Goal: Manage account settings

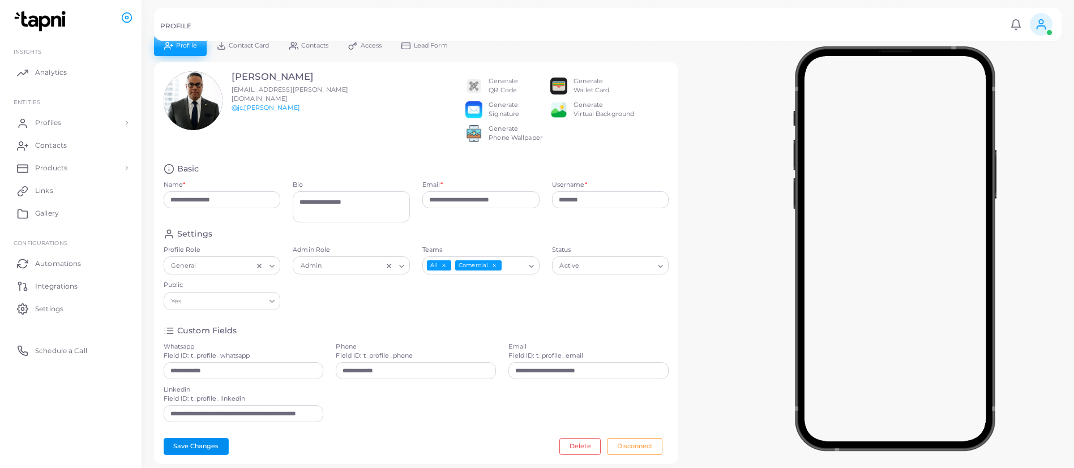
scroll to position [170, 0]
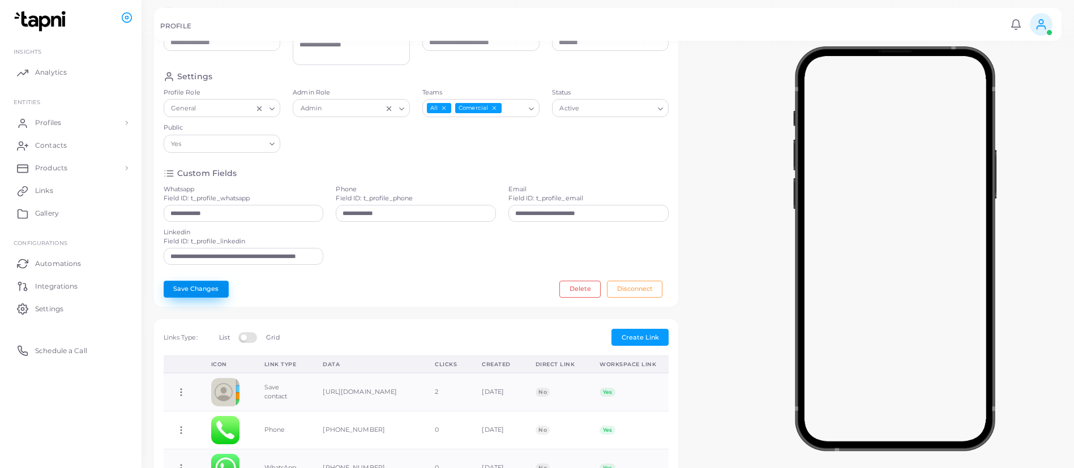
click at [204, 298] on button "Save Changes" at bounding box center [196, 289] width 65 height 17
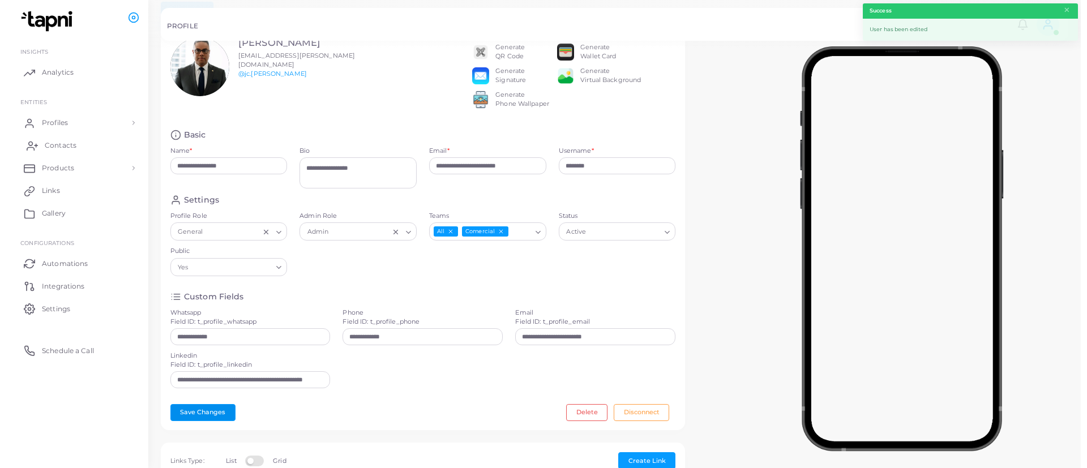
scroll to position [0, 0]
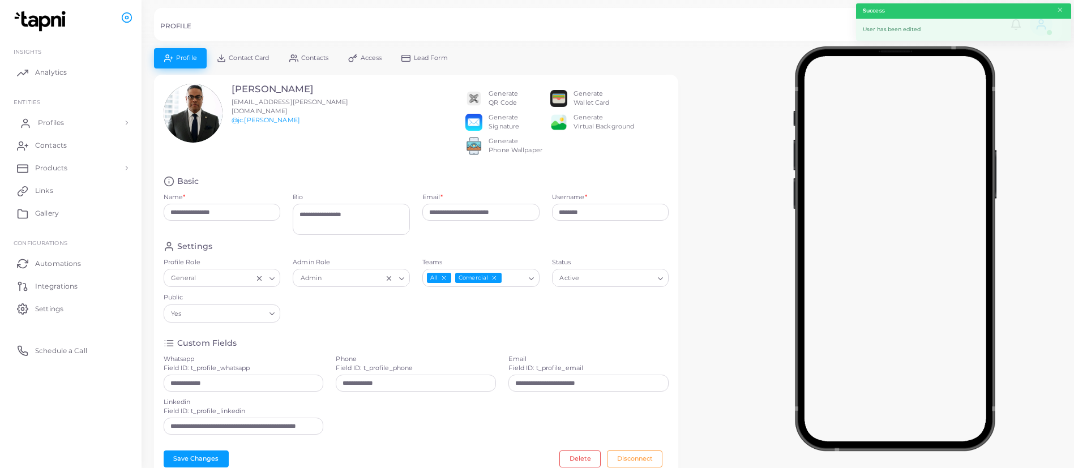
click at [53, 124] on span "Profiles" at bounding box center [51, 123] width 26 height 10
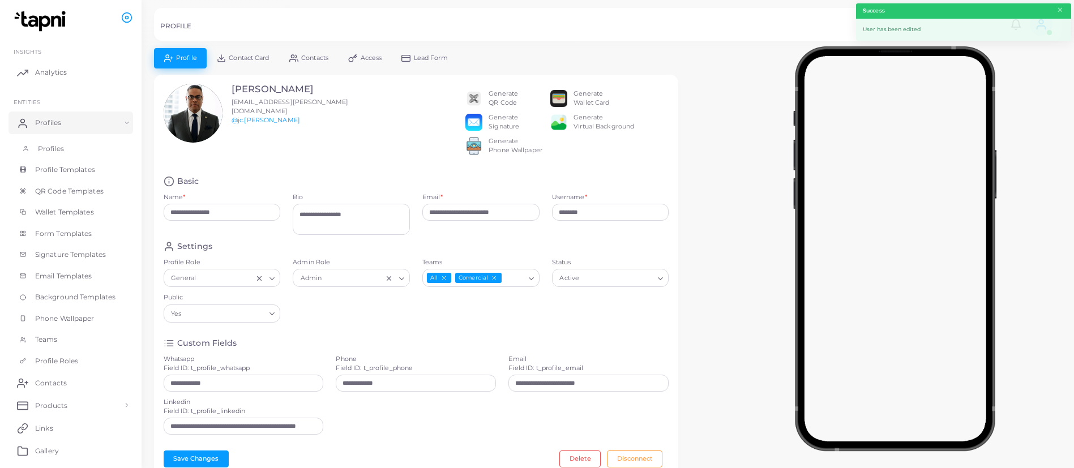
click at [55, 146] on span "Profiles" at bounding box center [51, 149] width 26 height 10
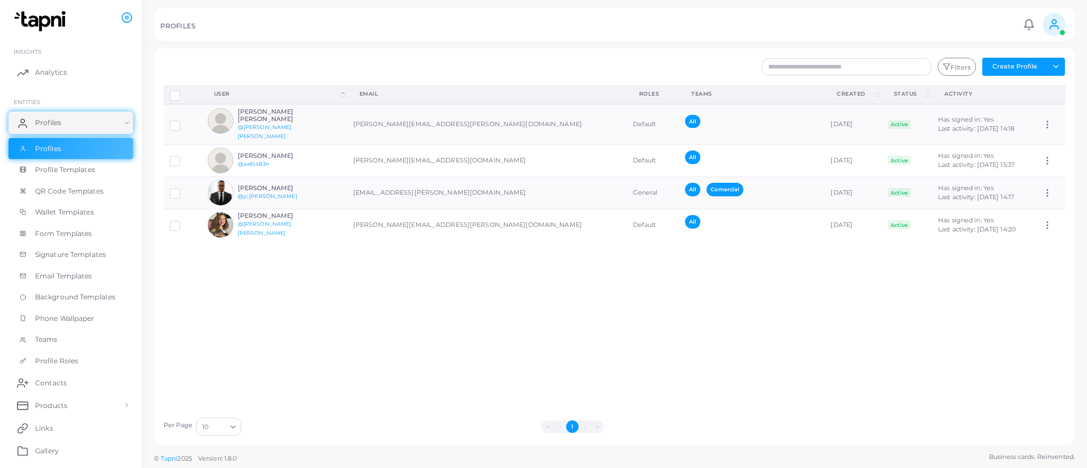
click at [1052, 24] on icon at bounding box center [1054, 24] width 12 height 12
click at [1010, 99] on span "Logout" at bounding box center [1007, 104] width 23 height 10
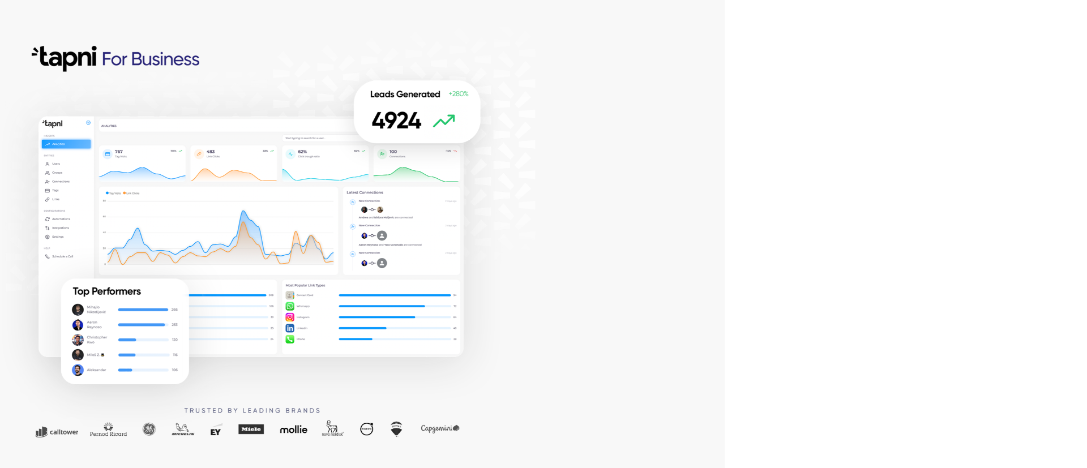
drag, startPoint x: 607, startPoint y: 63, endPoint x: 597, endPoint y: 16, distance: 48.1
click at [612, 63] on div at bounding box center [362, 234] width 725 height 468
